Goal: Navigation & Orientation: Find specific page/section

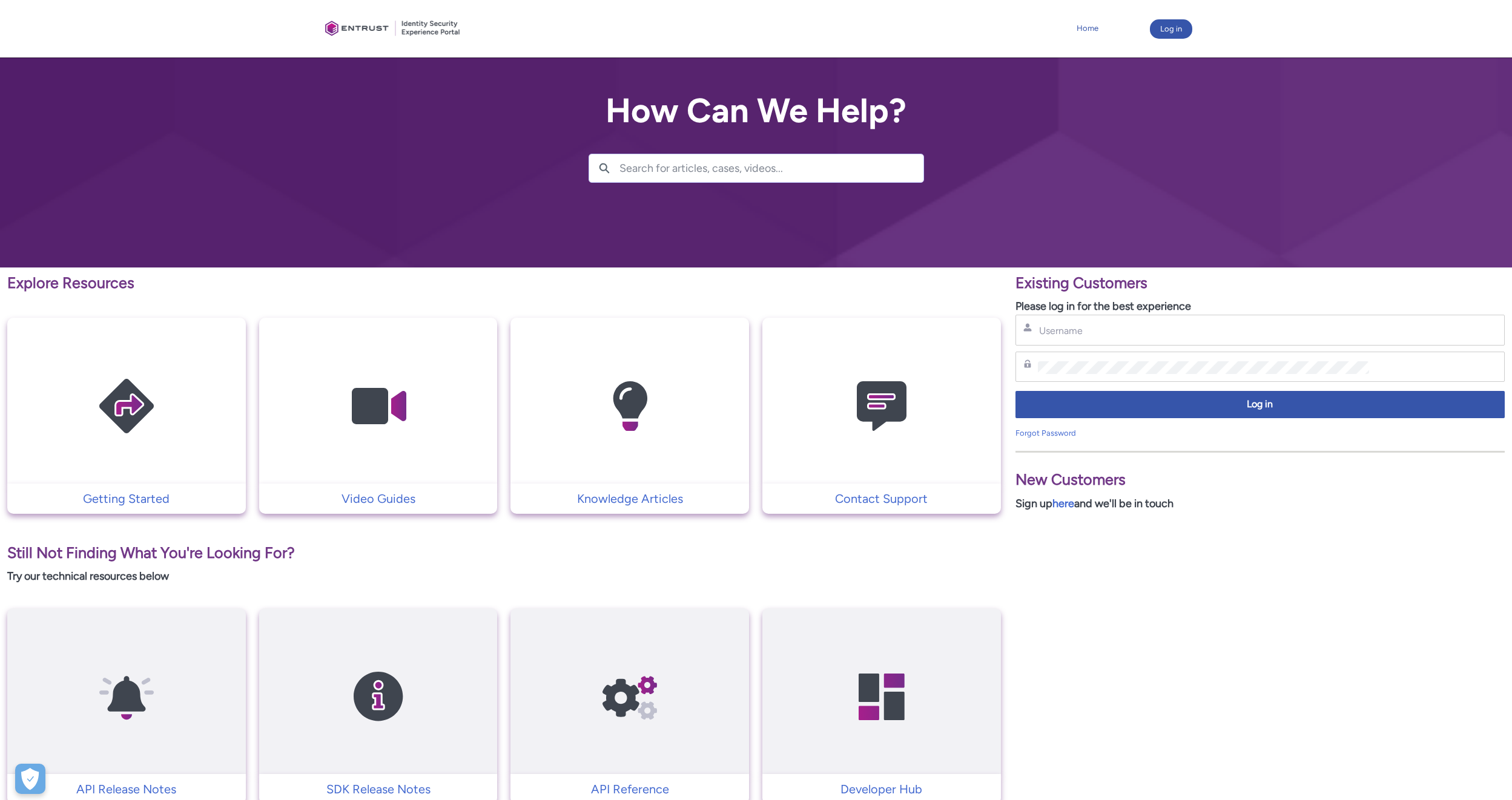
click at [1078, 23] on link "Home" at bounding box center [1087, 28] width 28 height 18
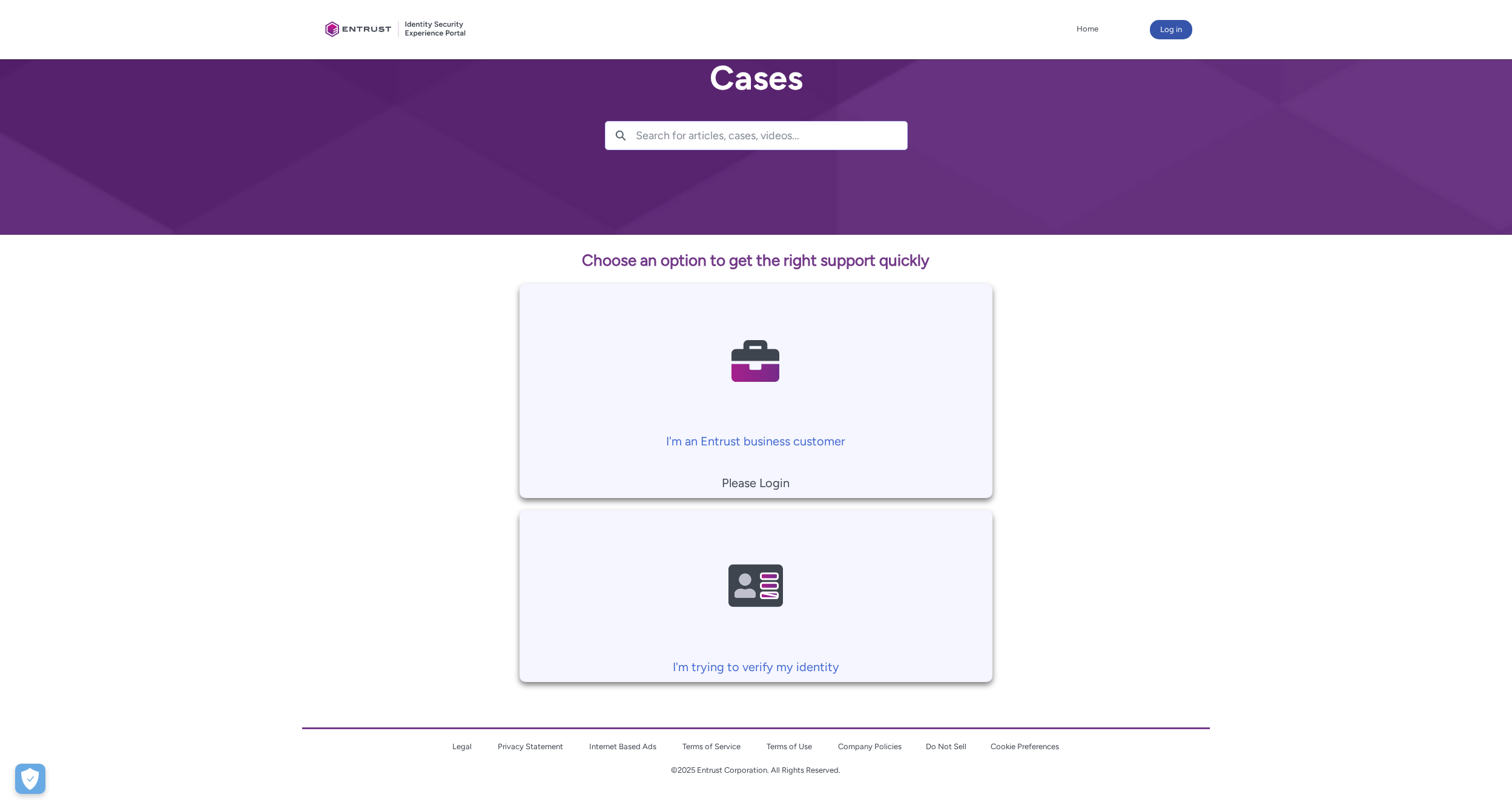
click at [1118, 357] on td at bounding box center [1124, 391] width 262 height 215
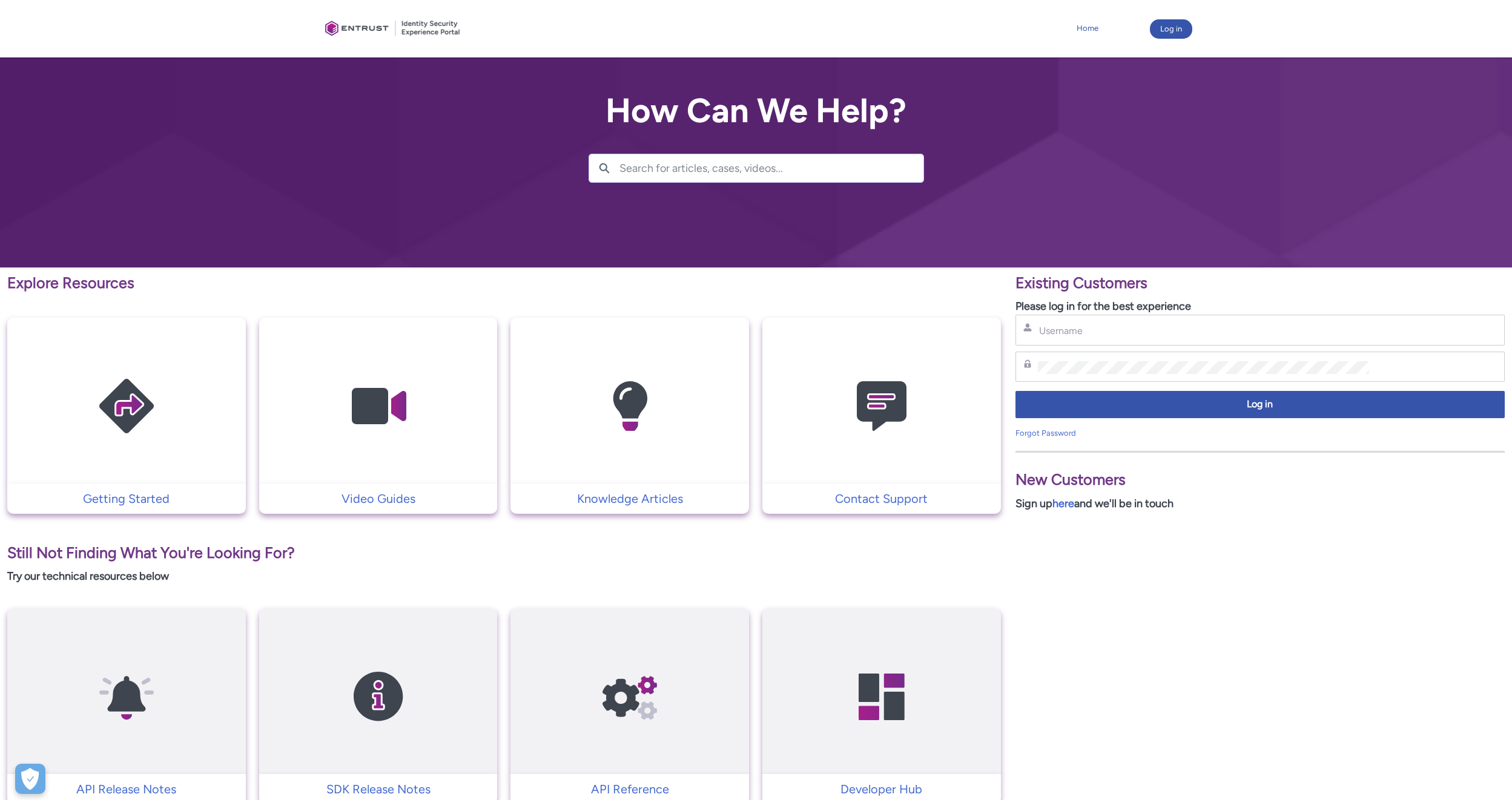
click at [1079, 27] on link "Home" at bounding box center [1087, 28] width 28 height 18
